Goal: Task Accomplishment & Management: Use online tool/utility

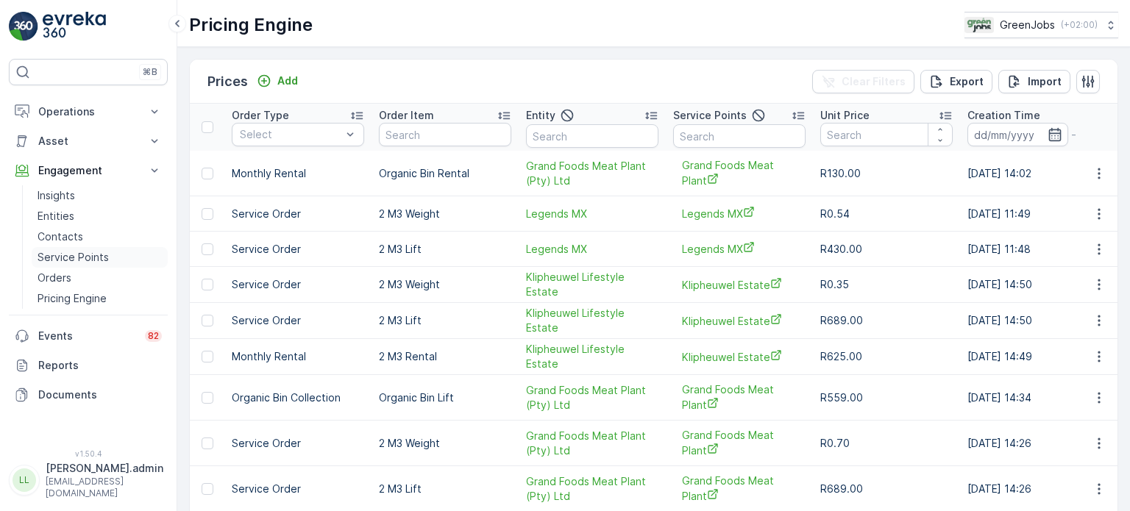
click at [68, 251] on p "Service Points" at bounding box center [73, 257] width 71 height 15
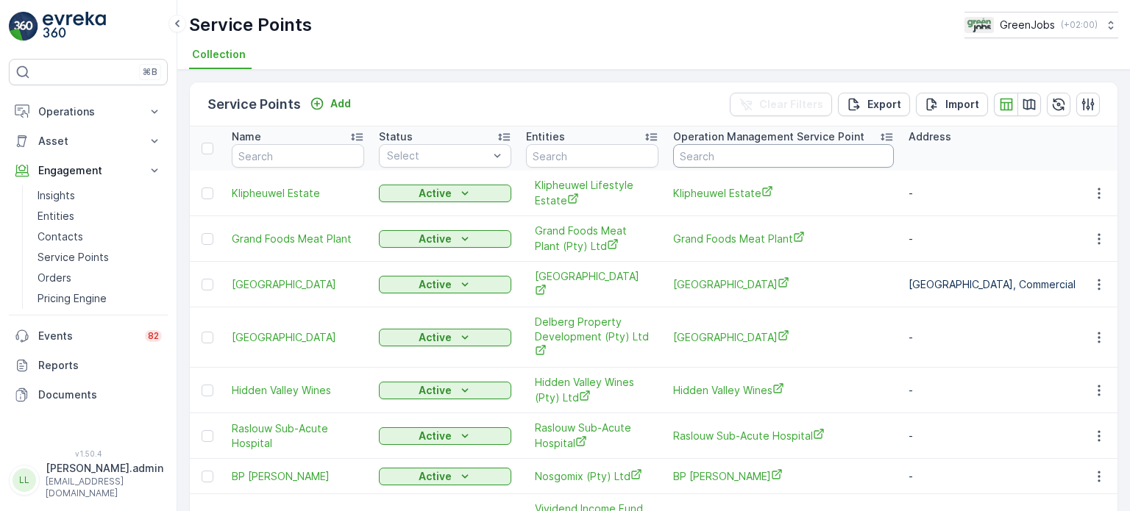
click at [711, 149] on input "text" at bounding box center [783, 156] width 221 height 24
type input "[PERSON_NAME]"
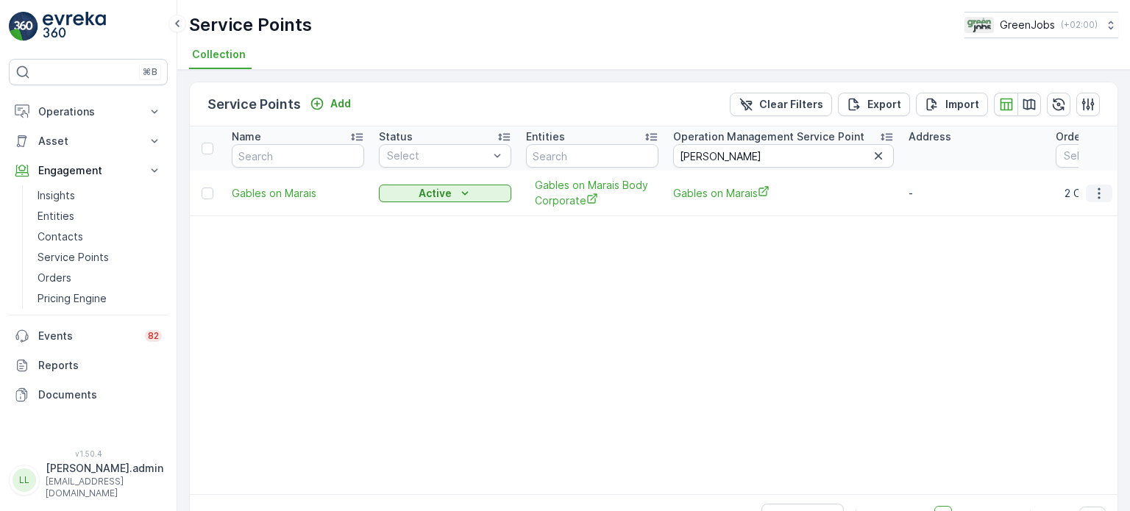
click at [1094, 191] on icon "button" at bounding box center [1099, 193] width 15 height 15
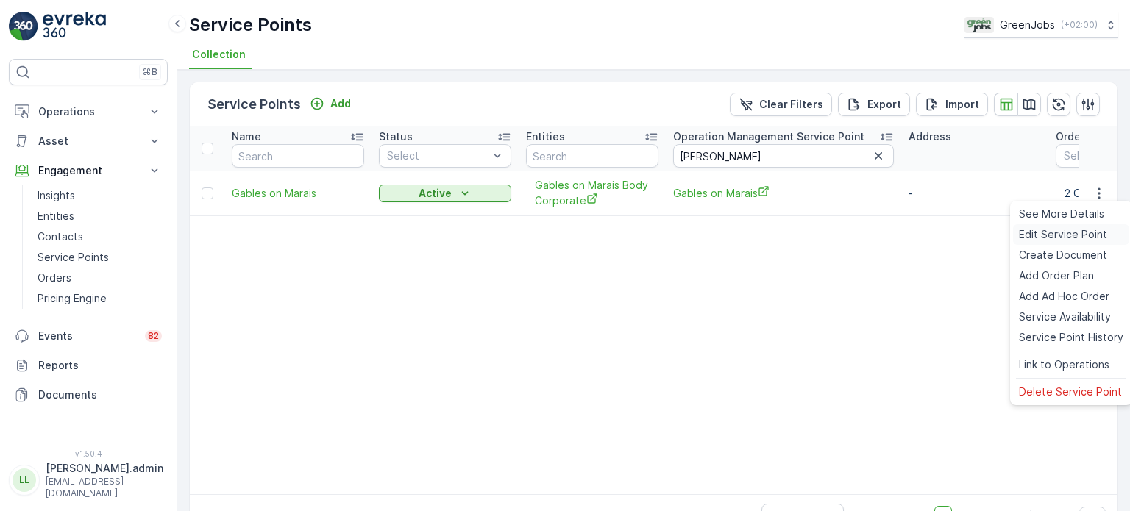
click at [1028, 234] on span "Edit Service Point" at bounding box center [1063, 234] width 88 height 15
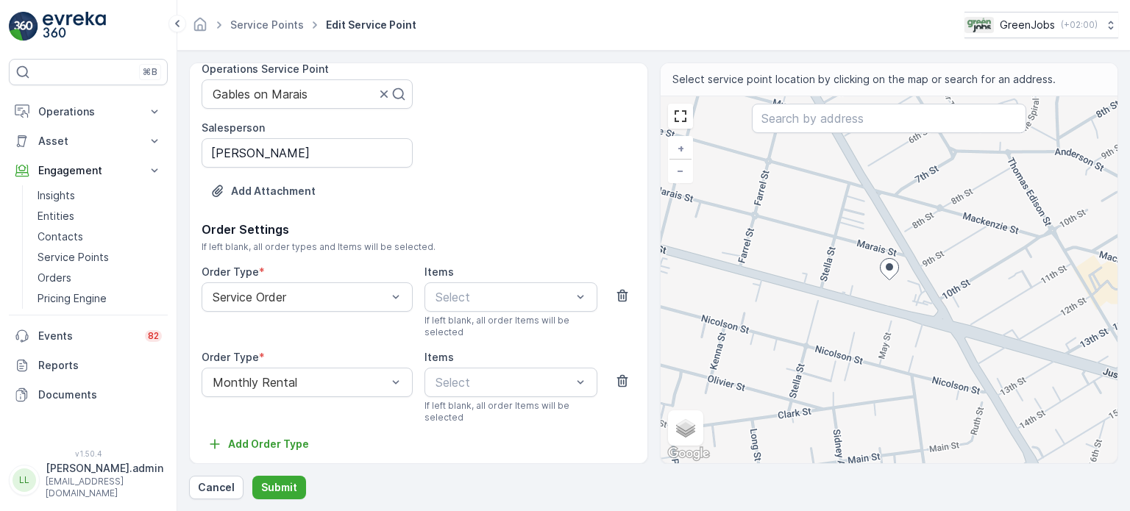
scroll to position [152, 0]
click at [59, 218] on p "Entities" at bounding box center [56, 216] width 37 height 15
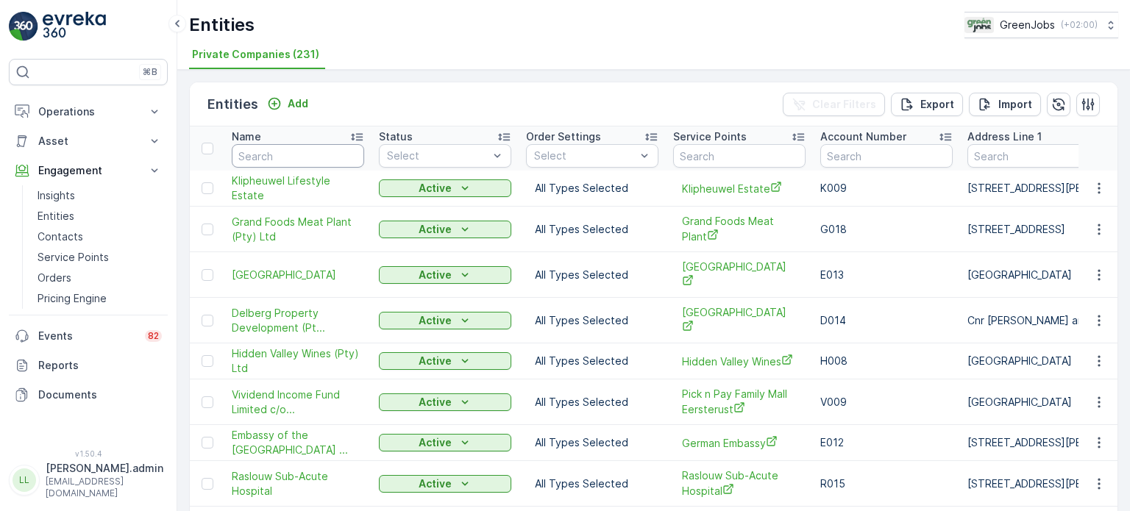
click at [313, 160] on input "text" at bounding box center [298, 156] width 132 height 24
type input "[PERSON_NAME]"
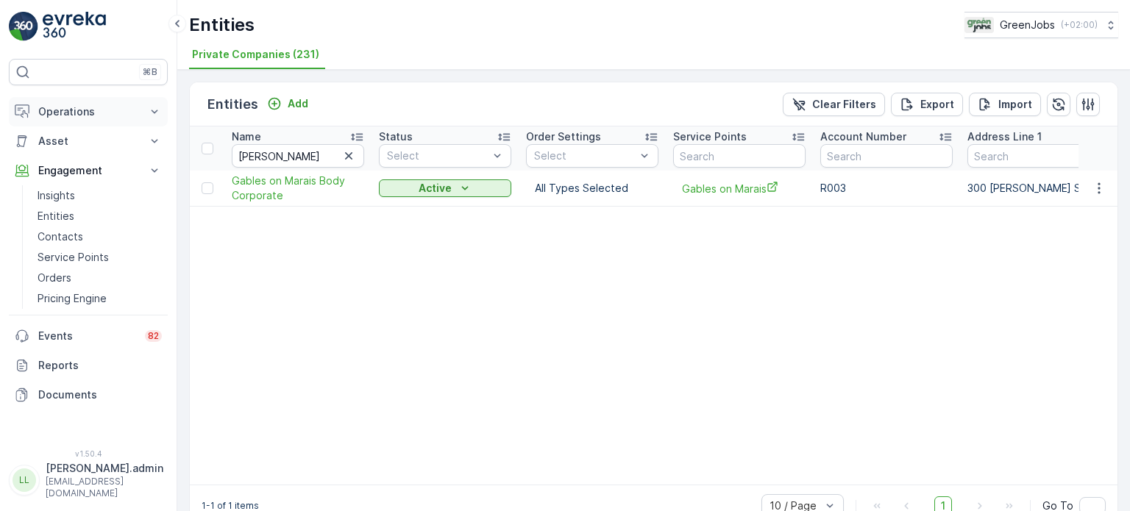
click at [78, 113] on p "Operations" at bounding box center [88, 111] width 100 height 15
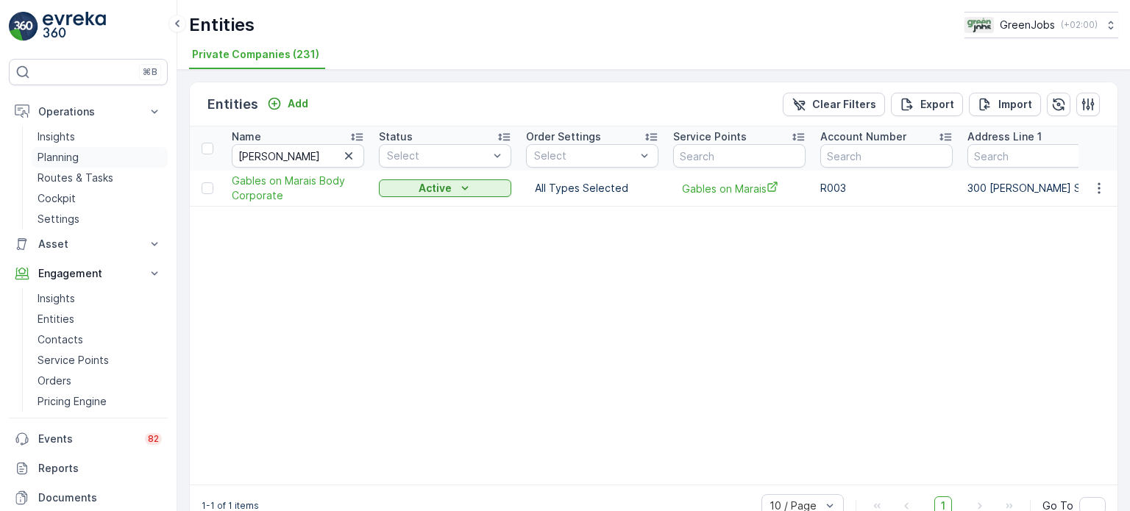
click at [68, 150] on p "Planning" at bounding box center [58, 157] width 41 height 15
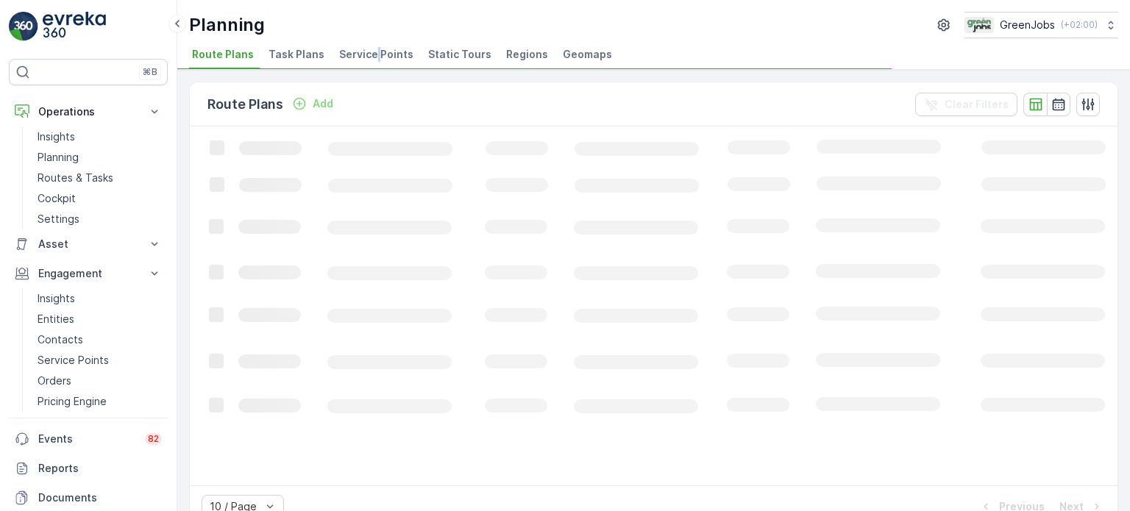
click at [372, 56] on span "Service Points" at bounding box center [376, 54] width 74 height 15
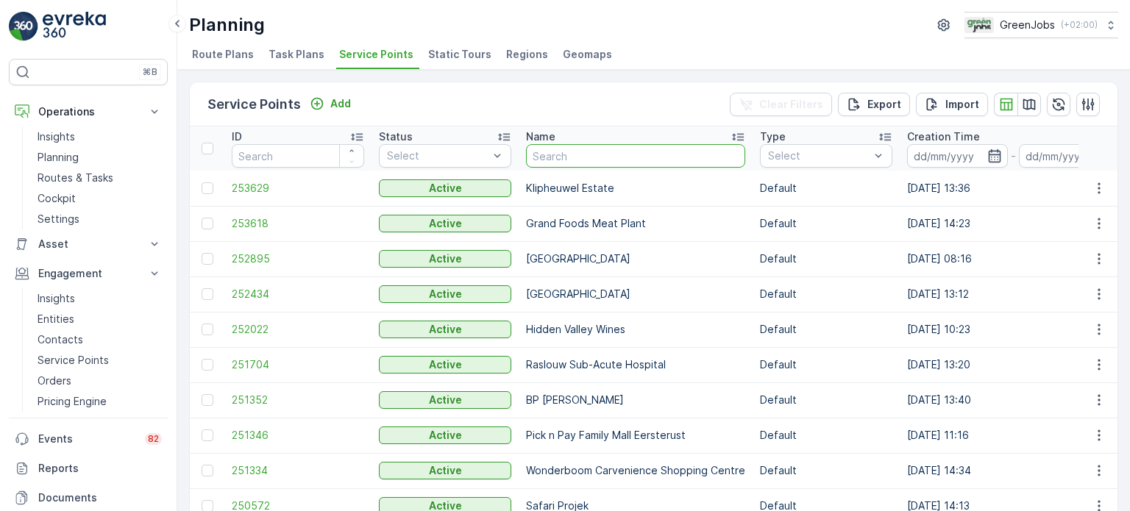
click at [613, 153] on input "text" at bounding box center [635, 156] width 219 height 24
type input "ng"
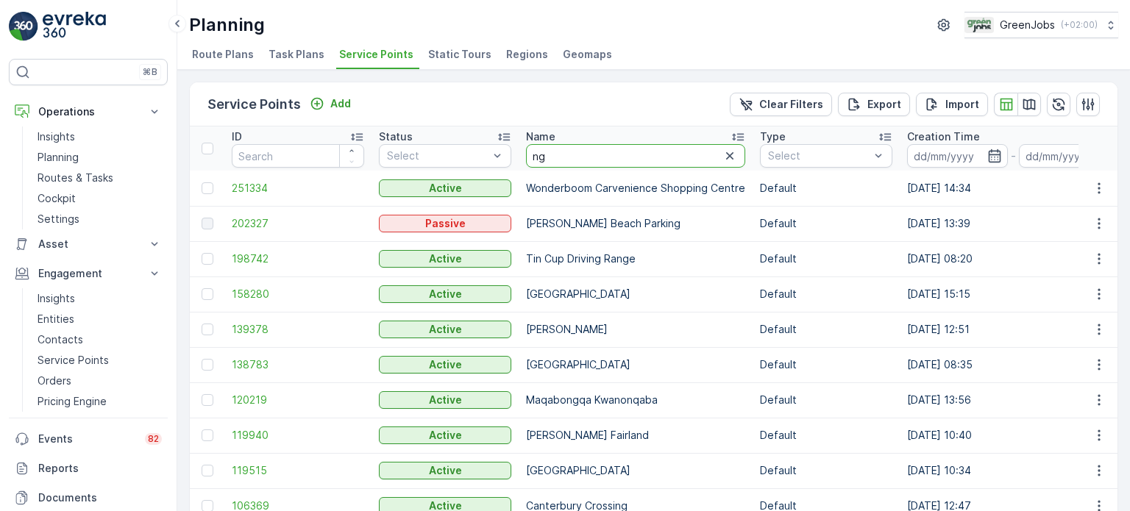
click at [562, 151] on input "ng" at bounding box center [635, 156] width 219 height 24
type input "ng more"
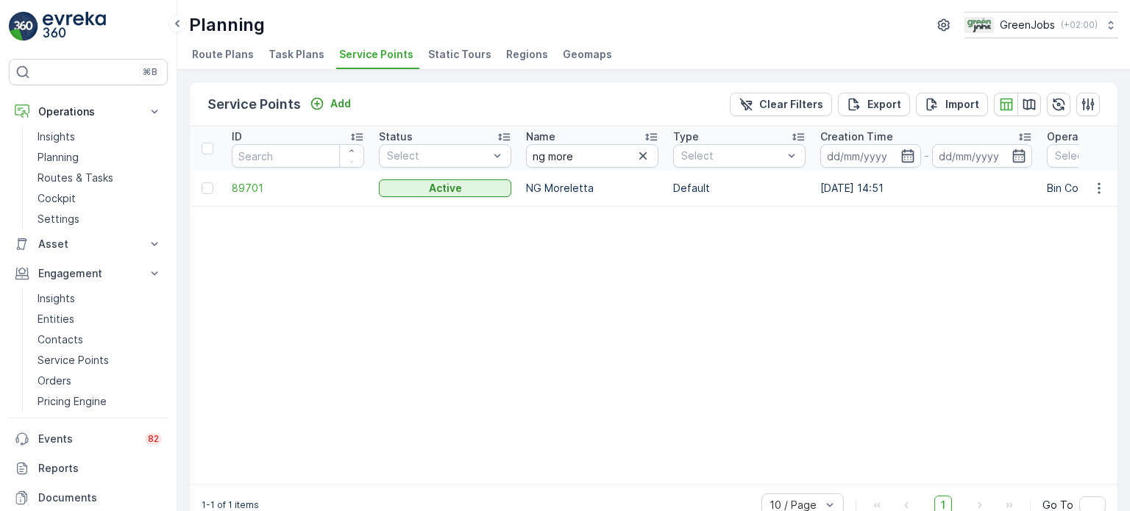
click at [200, 185] on td at bounding box center [207, 188] width 35 height 35
click at [196, 185] on td at bounding box center [207, 188] width 35 height 35
drag, startPoint x: 203, startPoint y: 185, endPoint x: 226, endPoint y: 178, distance: 23.7
click at [204, 186] on div at bounding box center [208, 188] width 12 height 12
click at [202, 182] on input "checkbox" at bounding box center [202, 182] width 0 height 0
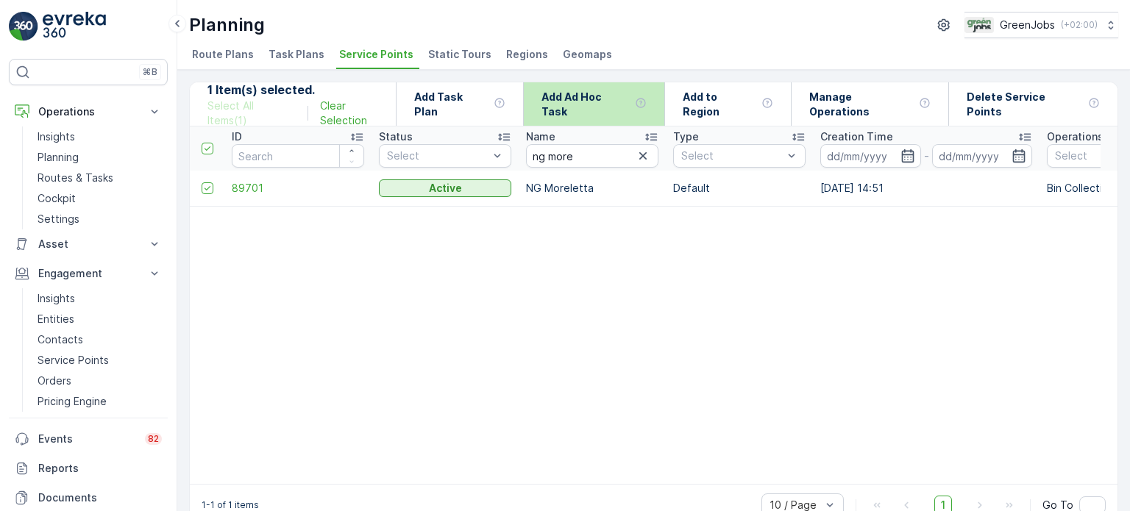
click at [586, 102] on p "Add Ad Hoc Task" at bounding box center [585, 104] width 88 height 29
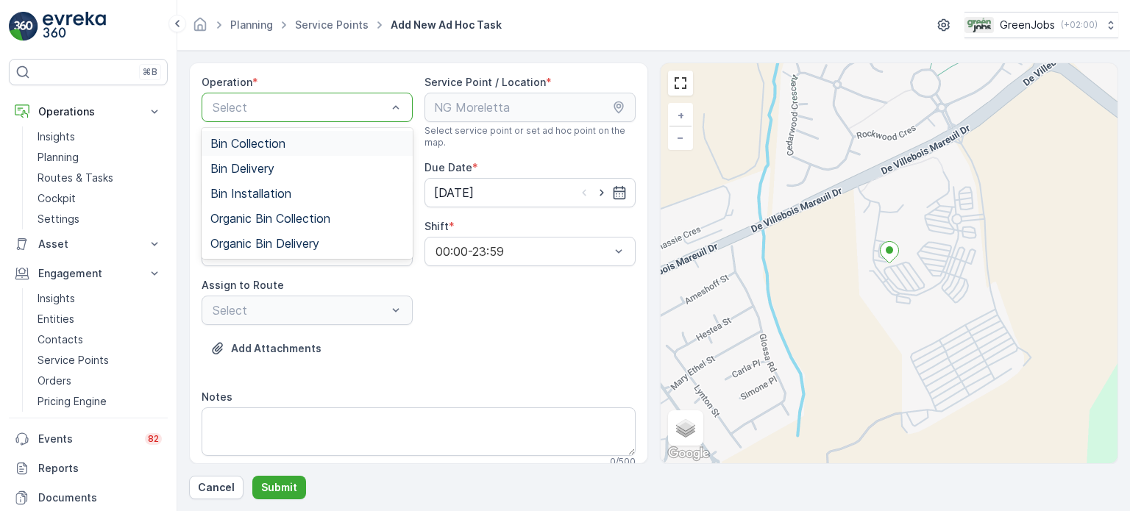
click at [301, 149] on div "Bin Collection" at bounding box center [306, 143] width 193 height 13
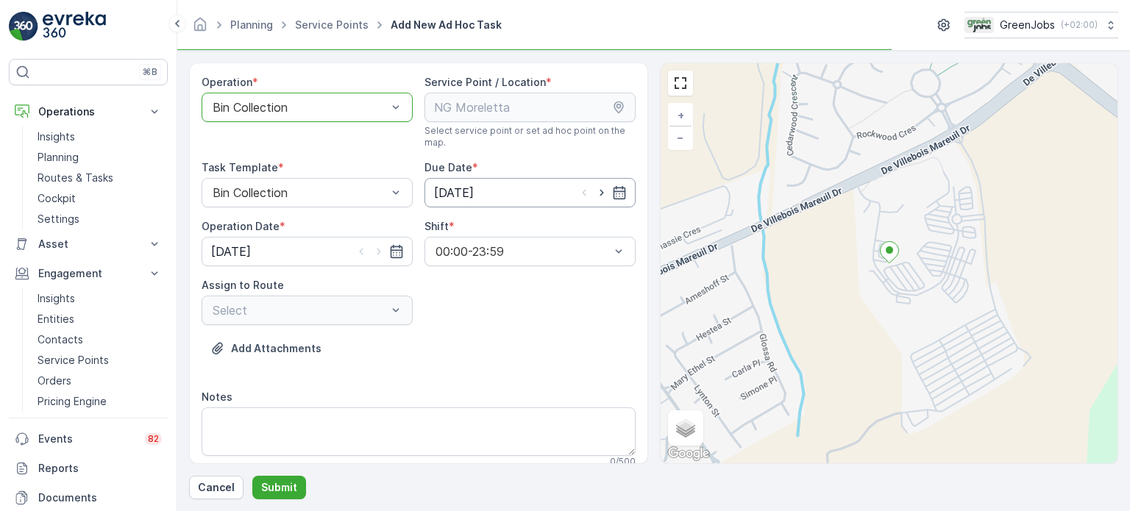
click at [612, 191] on icon "button" at bounding box center [619, 192] width 15 height 15
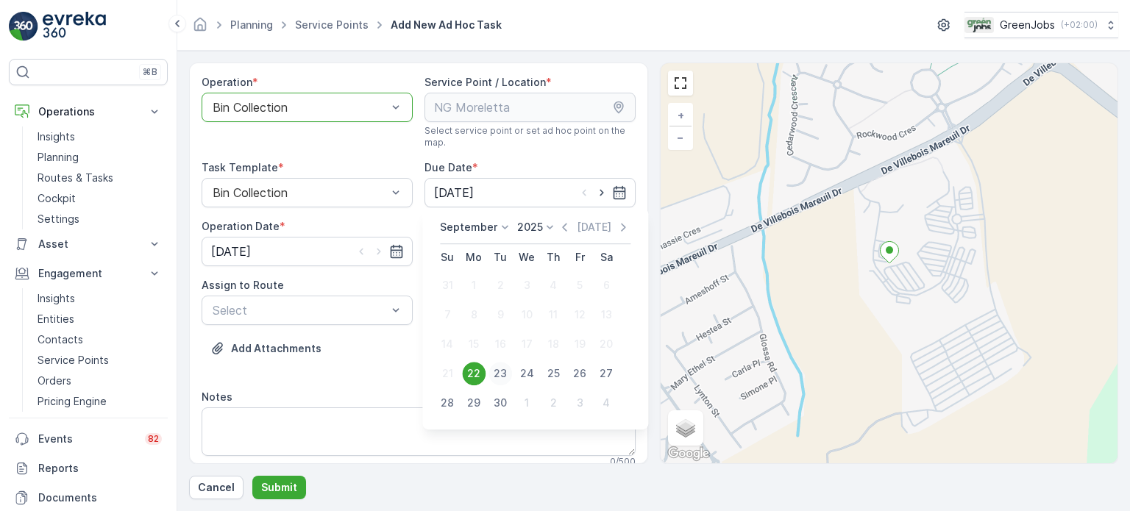
click at [503, 369] on div "23" at bounding box center [500, 374] width 24 height 24
type input "[DATE]"
drag, startPoint x: 389, startPoint y: 248, endPoint x: 390, endPoint y: 262, distance: 14.0
click at [391, 249] on icon "button" at bounding box center [396, 251] width 13 height 13
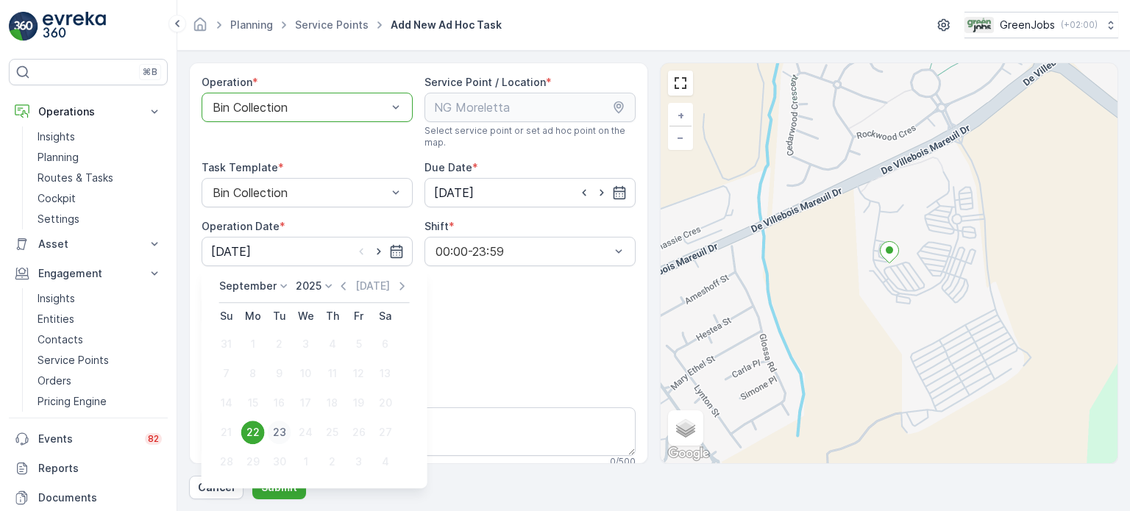
click at [282, 428] on div "23" at bounding box center [280, 433] width 24 height 24
type input "[DATE]"
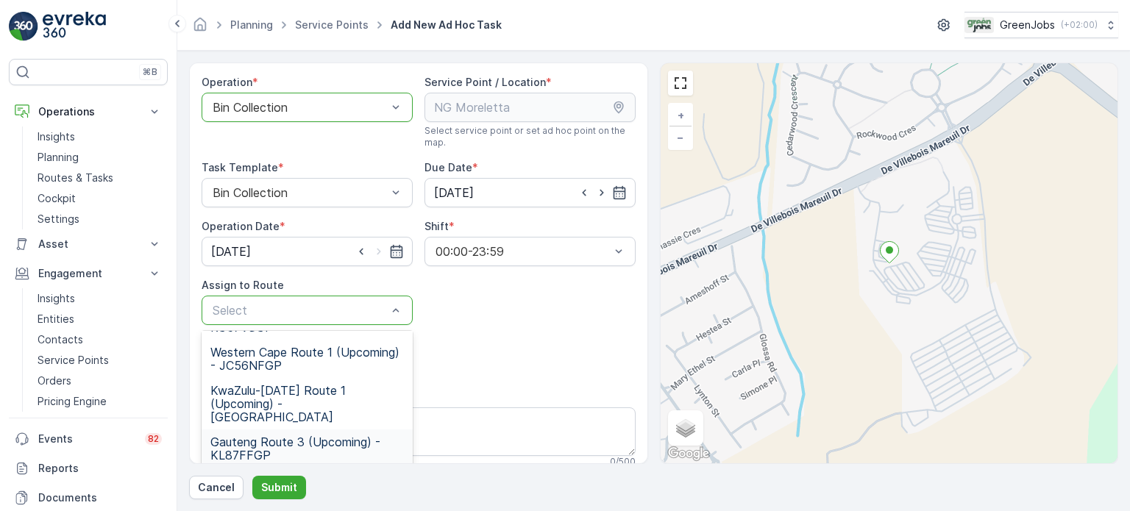
scroll to position [213, 0]
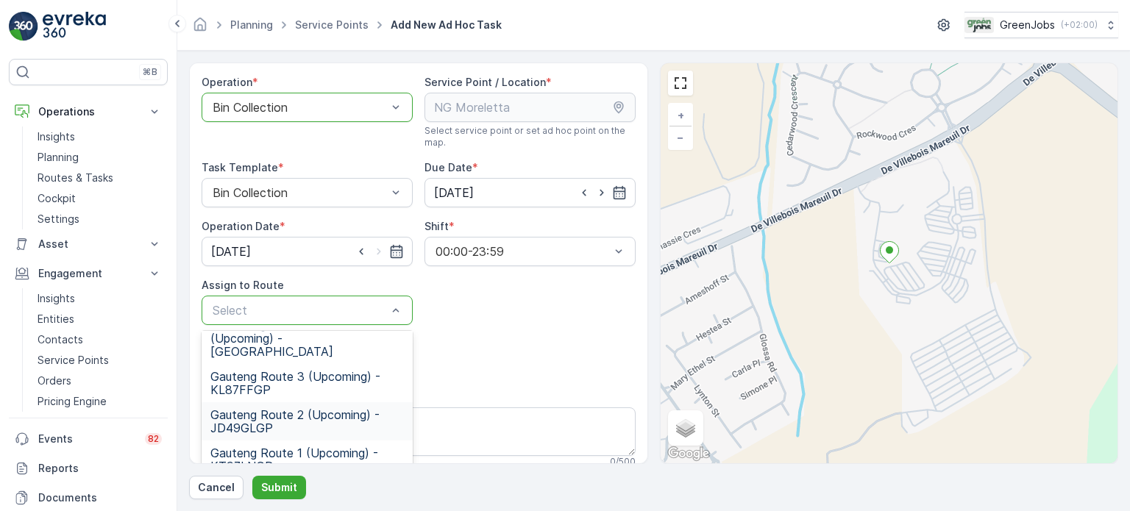
click at [294, 408] on span "Gauteng Route 2 (Upcoming) - JD49GLGP" at bounding box center [306, 421] width 193 height 26
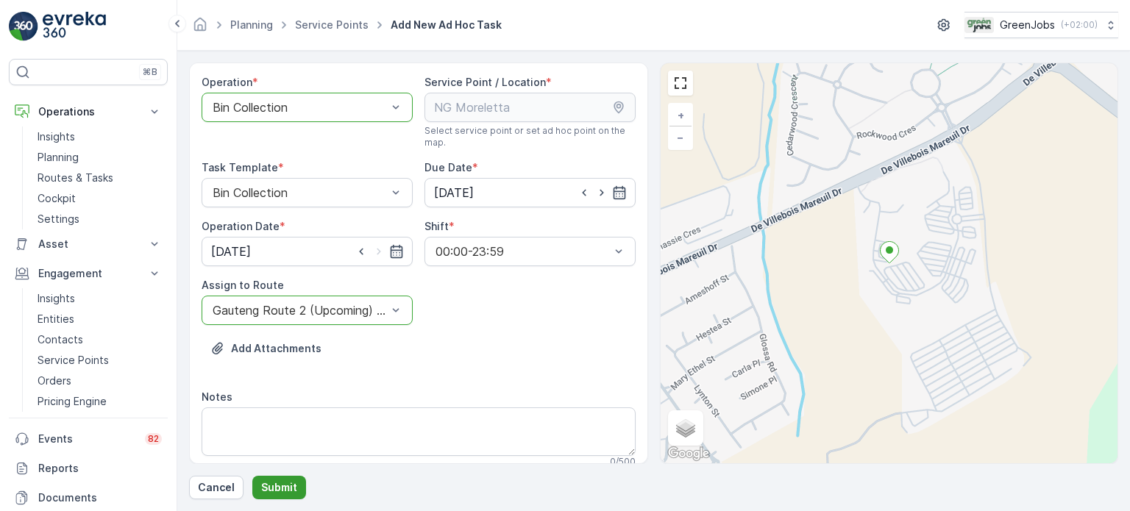
click at [294, 485] on button "Submit" at bounding box center [279, 488] width 54 height 24
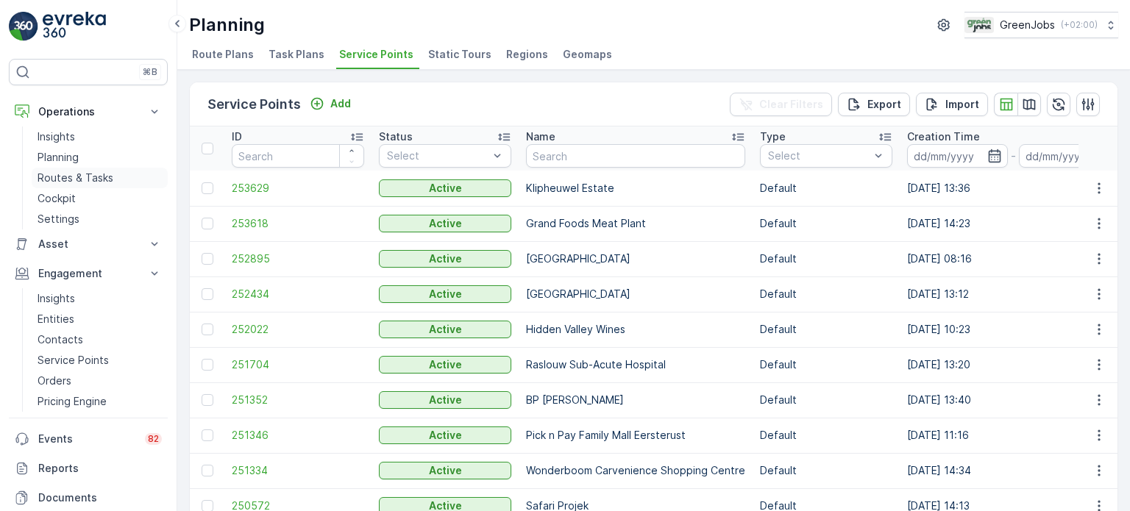
click at [63, 173] on p "Routes & Tasks" at bounding box center [76, 178] width 76 height 15
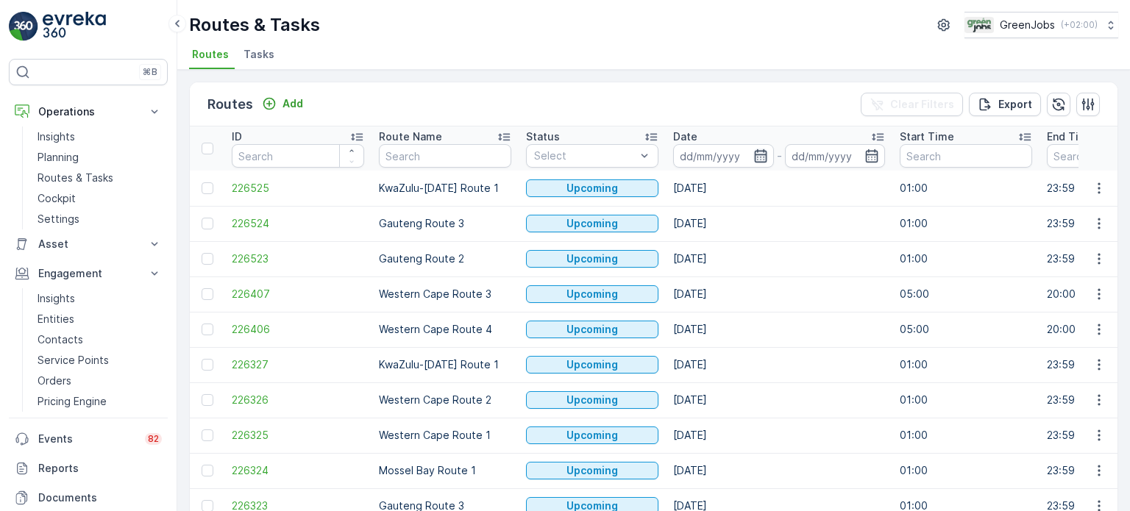
click at [759, 157] on icon "button" at bounding box center [760, 156] width 15 height 15
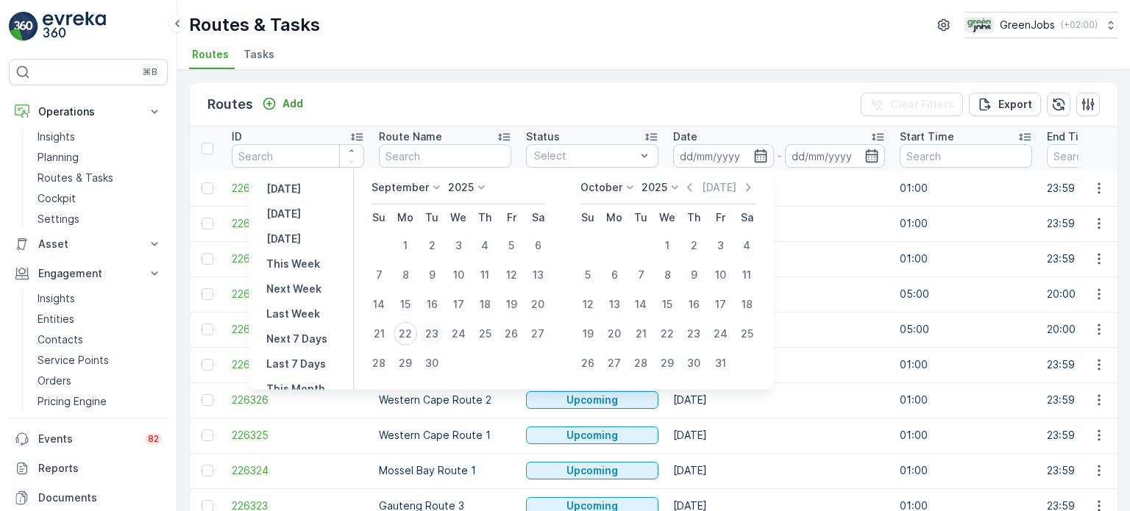
click at [429, 332] on div "23" at bounding box center [432, 334] width 24 height 24
type input "[DATE]"
click at [430, 332] on div "23" at bounding box center [432, 334] width 24 height 24
type input "[DATE]"
click at [430, 332] on div "23" at bounding box center [432, 334] width 24 height 24
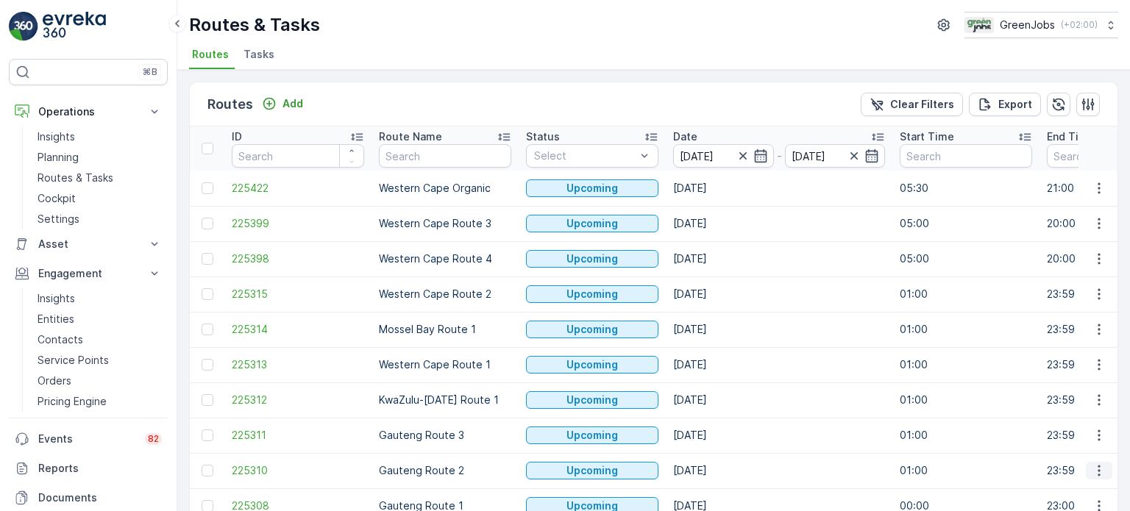
click at [1096, 468] on icon "button" at bounding box center [1099, 470] width 15 height 15
click at [1055, 358] on span "See More Details" at bounding box center [1064, 359] width 85 height 15
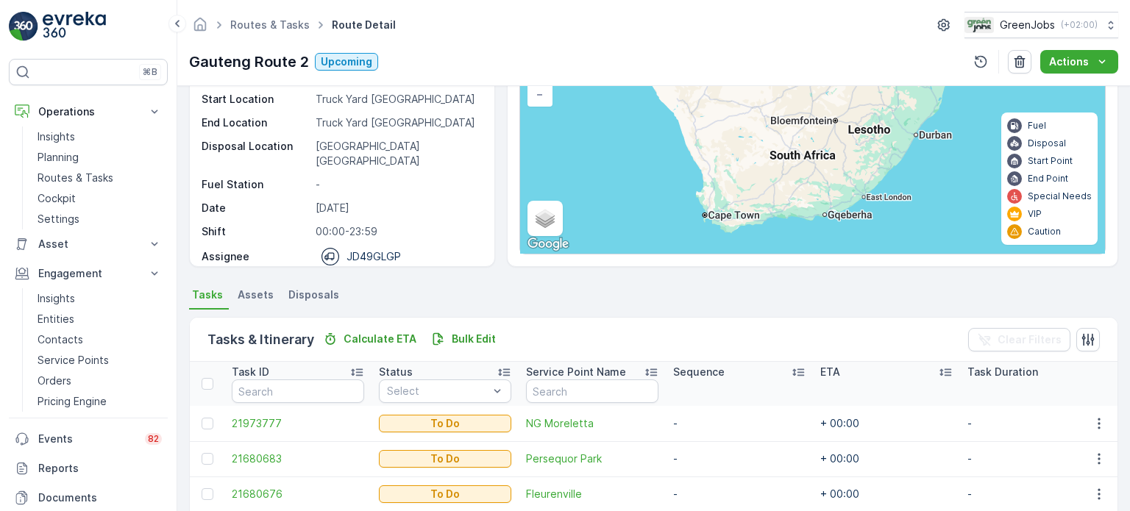
scroll to position [147, 0]
